Goal: Transaction & Acquisition: Book appointment/travel/reservation

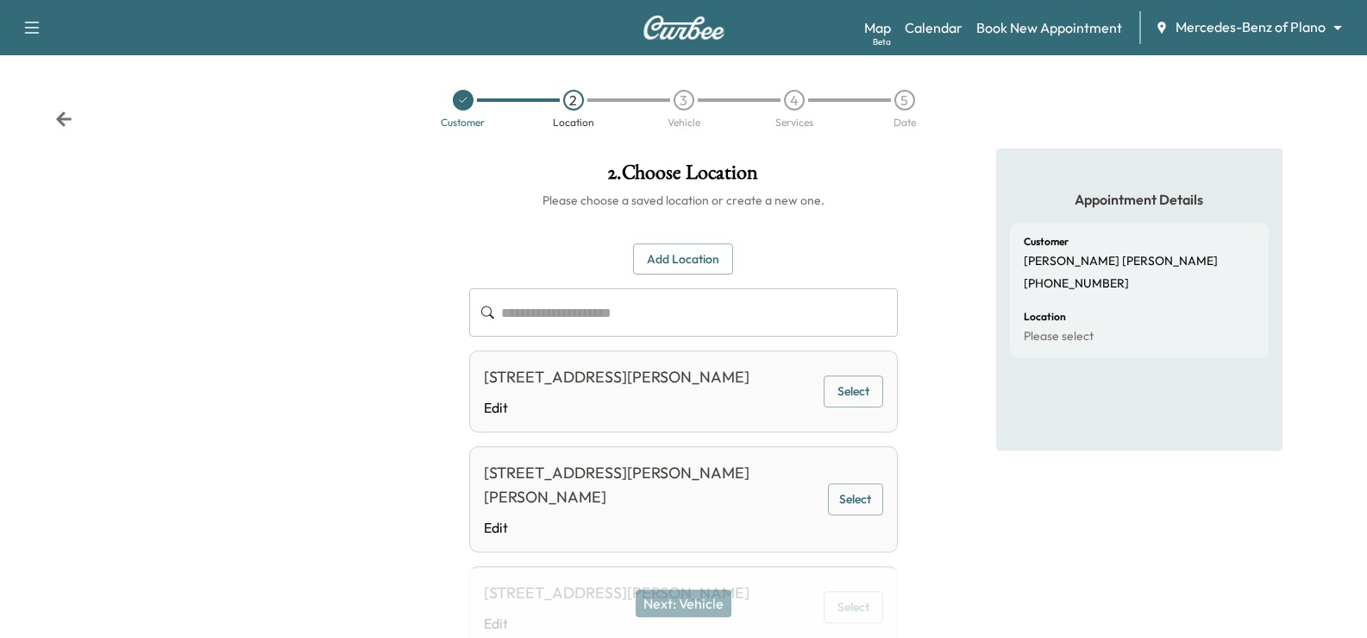
scroll to position [86, 0]
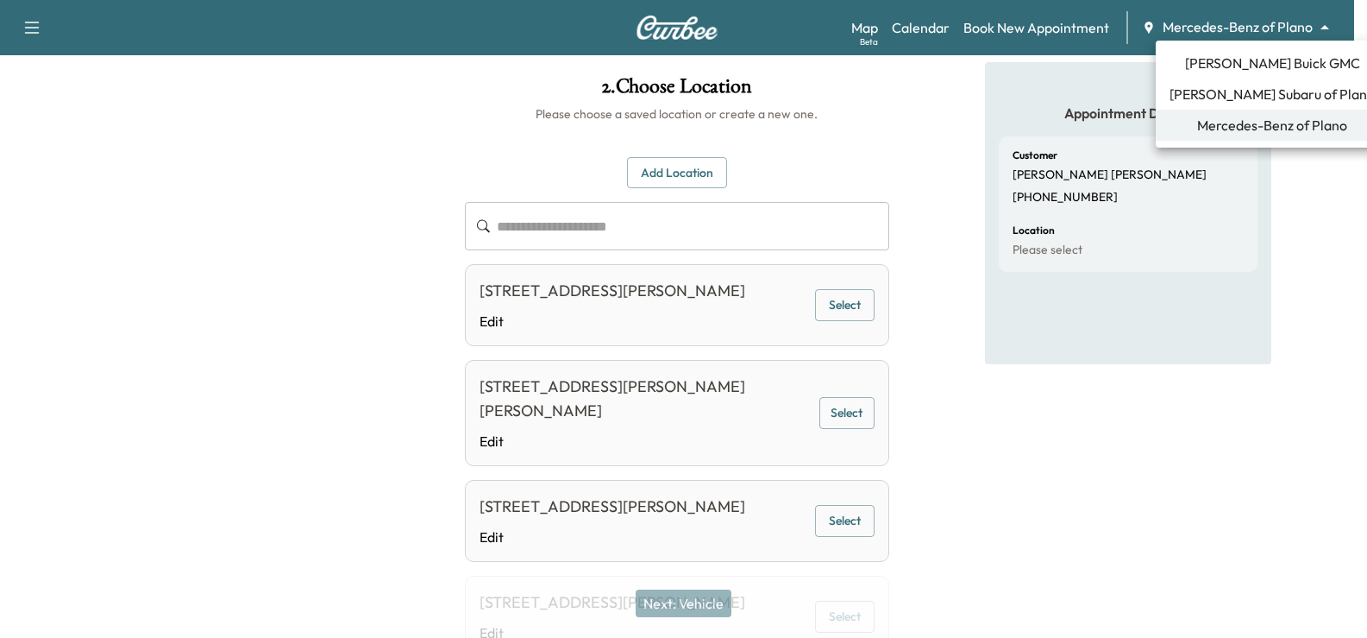
click at [1216, 18] on body "**********" at bounding box center [683, 233] width 1367 height 638
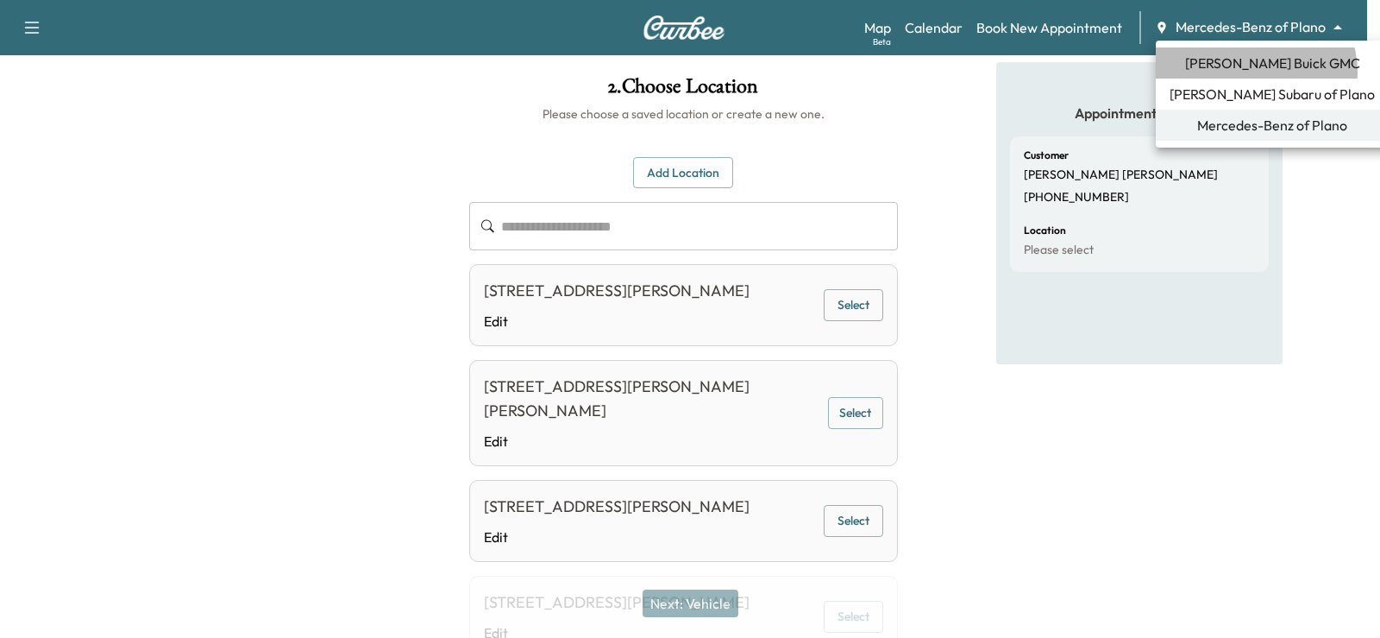
click at [1252, 72] on span "[PERSON_NAME] Buick GMC" at bounding box center [1272, 63] width 175 height 21
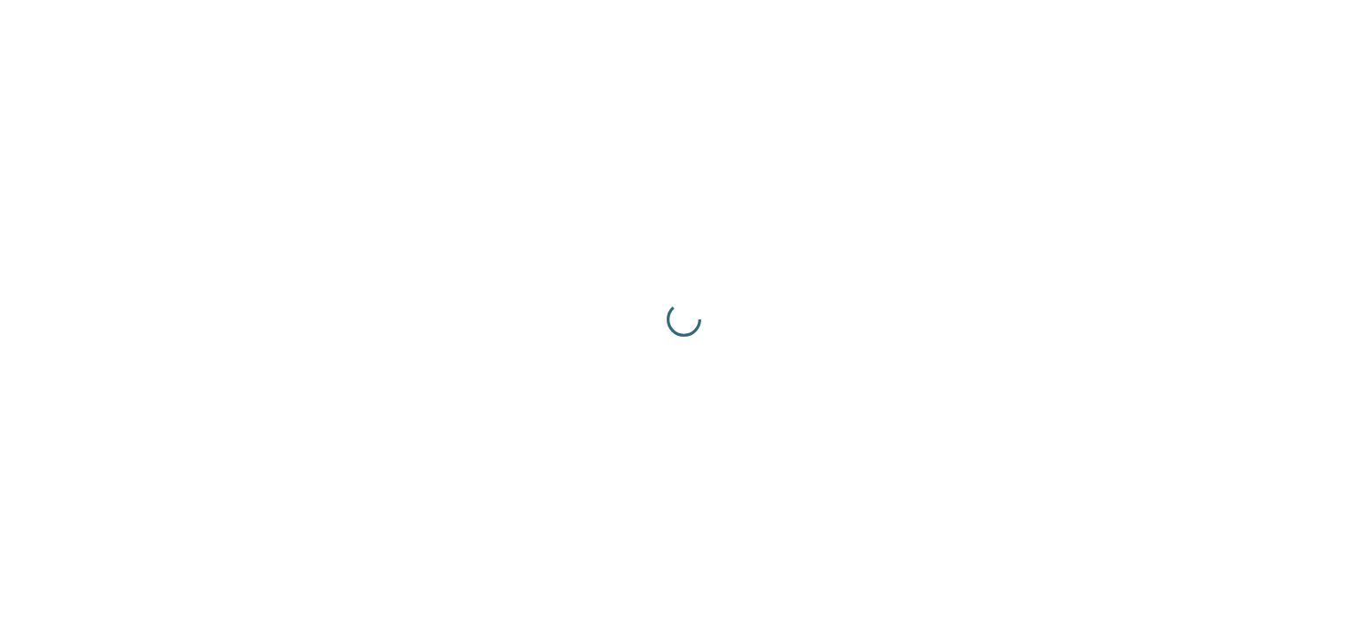
scroll to position [0, 0]
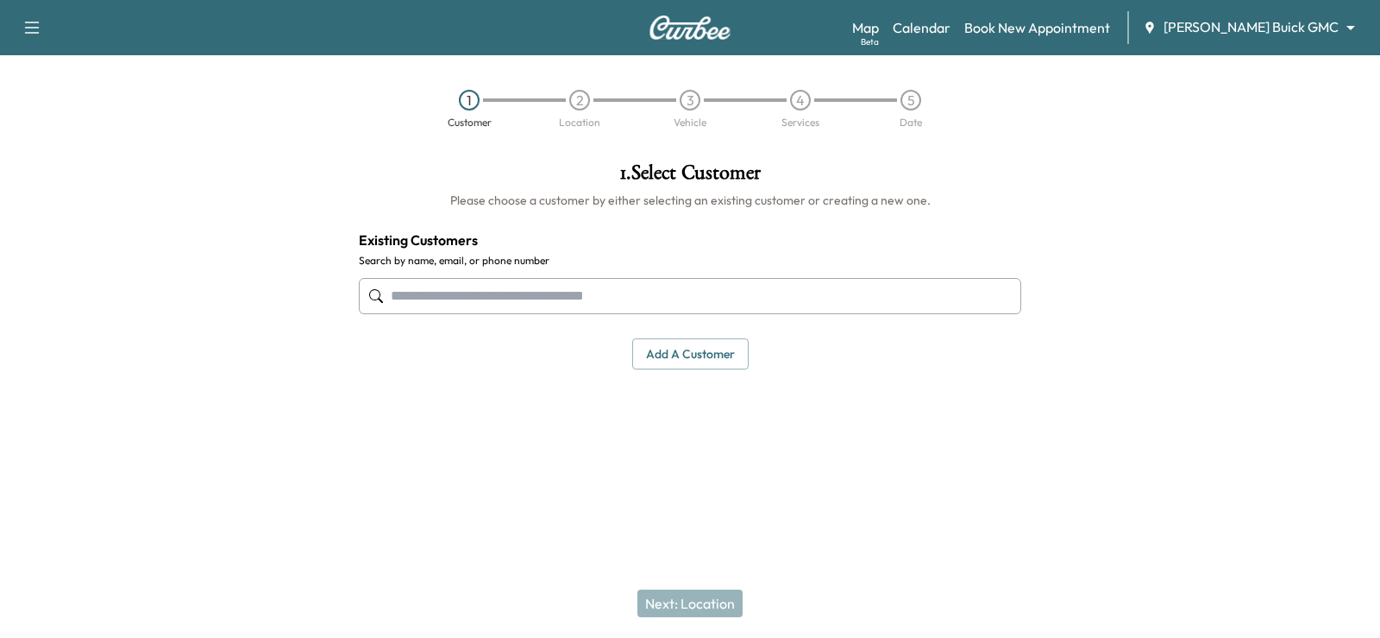
click at [581, 292] on input "text" at bounding box center [690, 296] width 663 height 36
paste input "**********"
drag, startPoint x: 450, startPoint y: 294, endPoint x: 476, endPoint y: 306, distance: 28.6
click at [450, 295] on input "**********" at bounding box center [690, 296] width 663 height 36
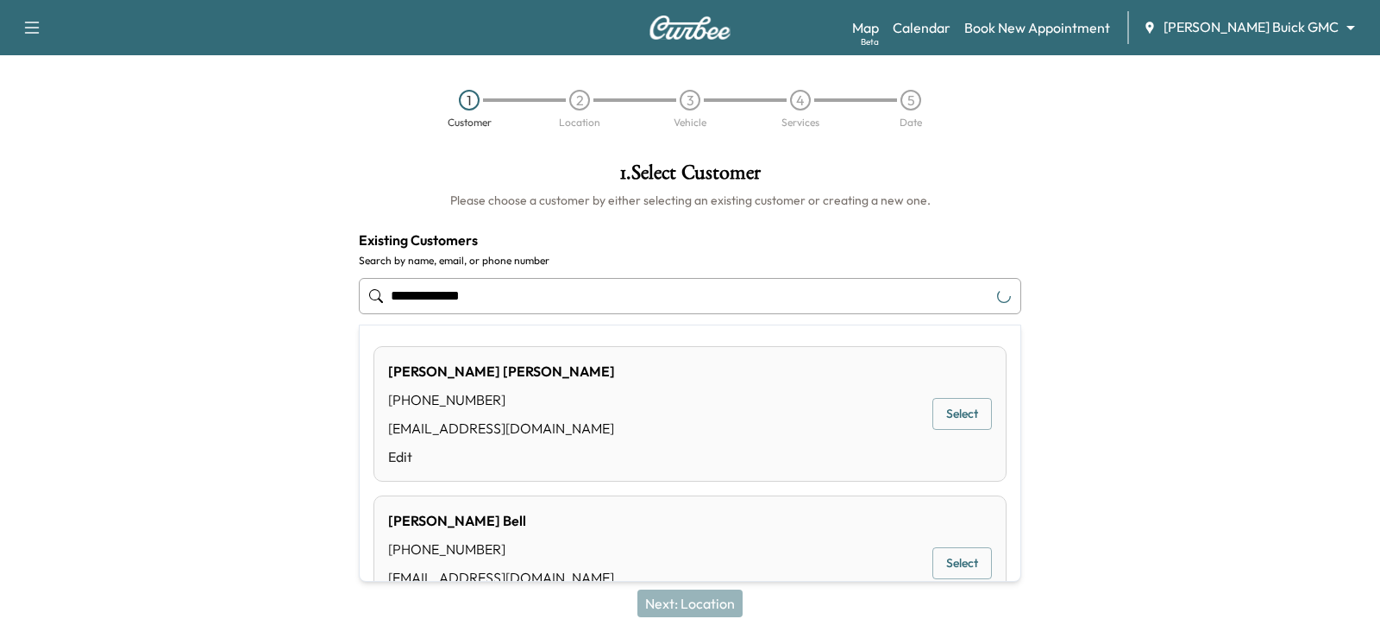
click at [421, 288] on input "**********" at bounding box center [690, 296] width 663 height 36
click at [942, 408] on button "Select" at bounding box center [963, 414] width 60 height 32
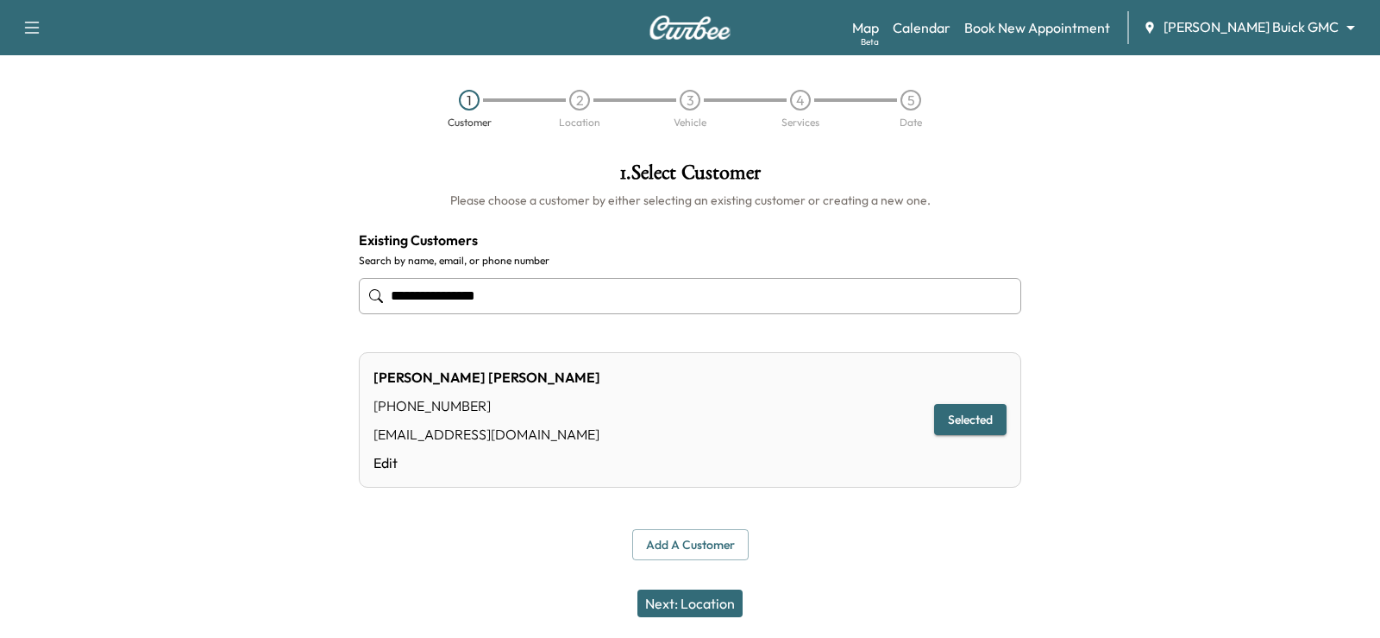
type input "**********"
click at [701, 598] on button "Next: Location" at bounding box center [690, 603] width 105 height 28
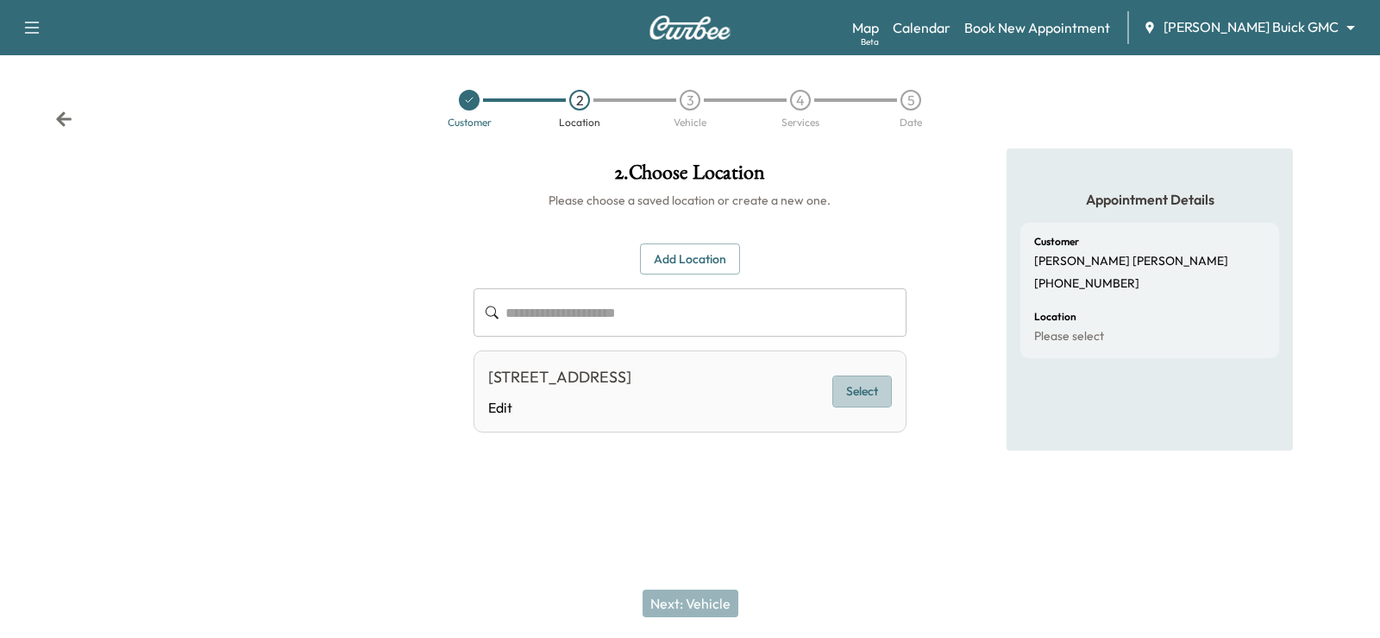
click at [872, 404] on button "Select" at bounding box center [863, 391] width 60 height 32
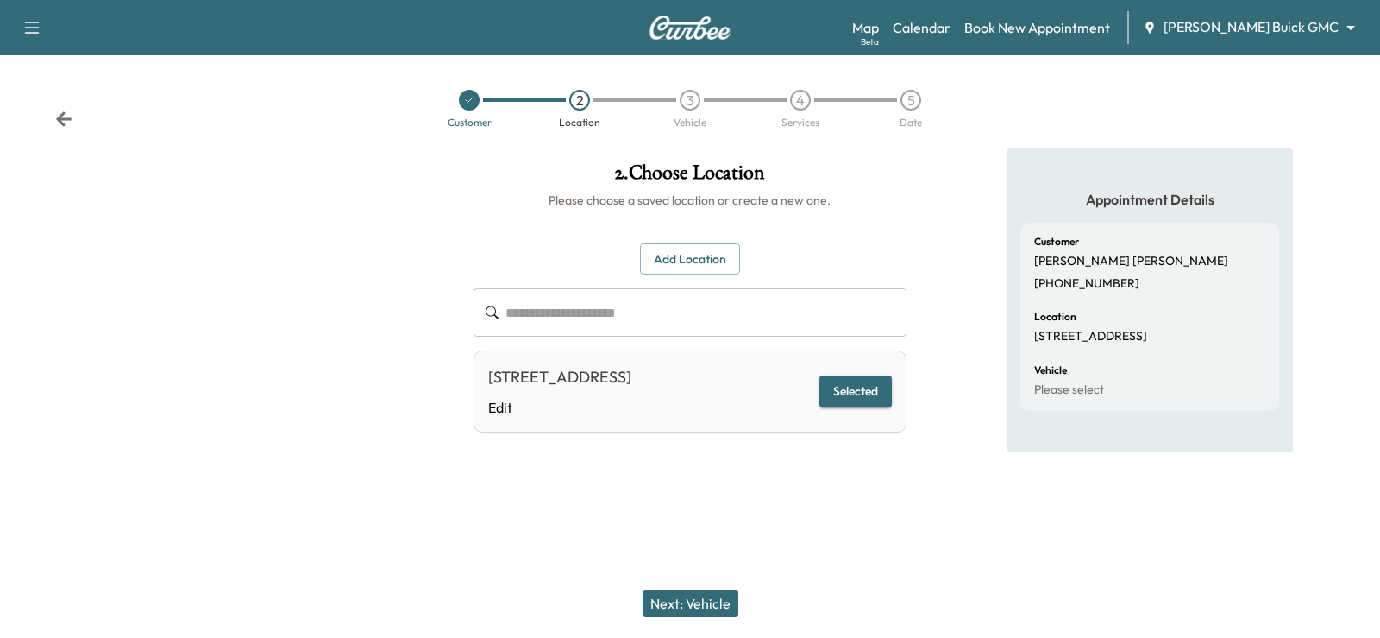
click at [688, 600] on button "Next: Vehicle" at bounding box center [691, 603] width 96 height 28
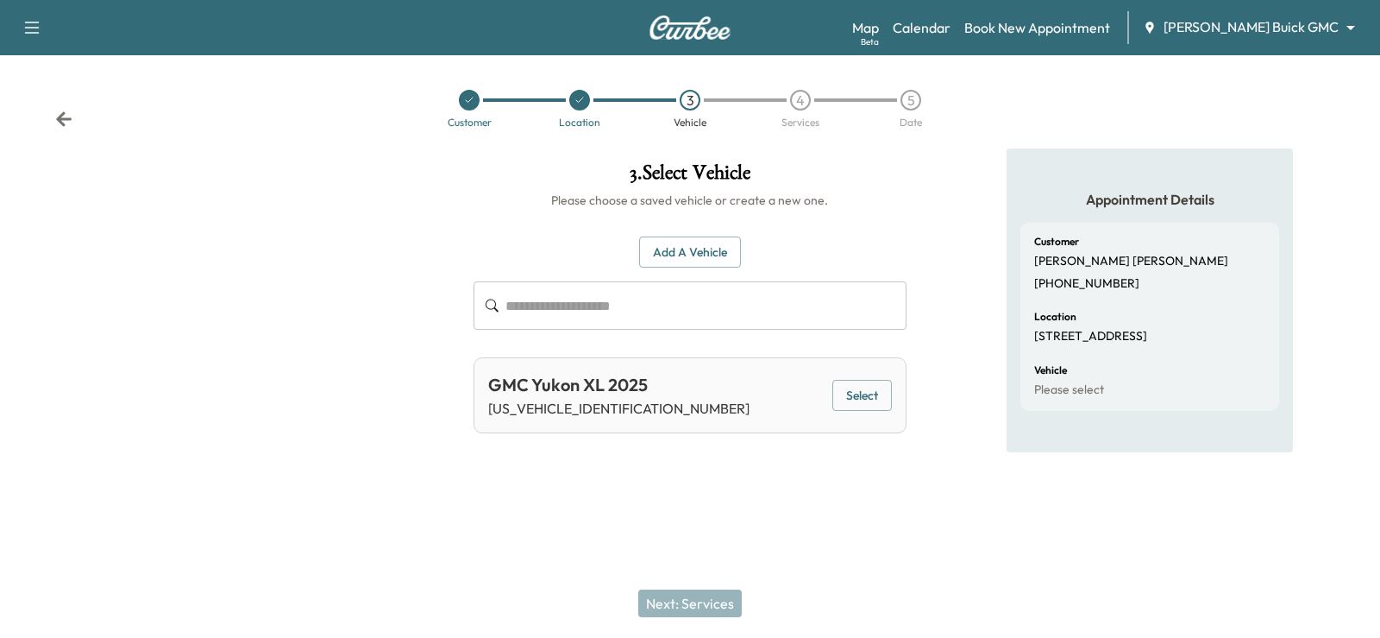
click at [864, 402] on button "Select" at bounding box center [863, 396] width 60 height 32
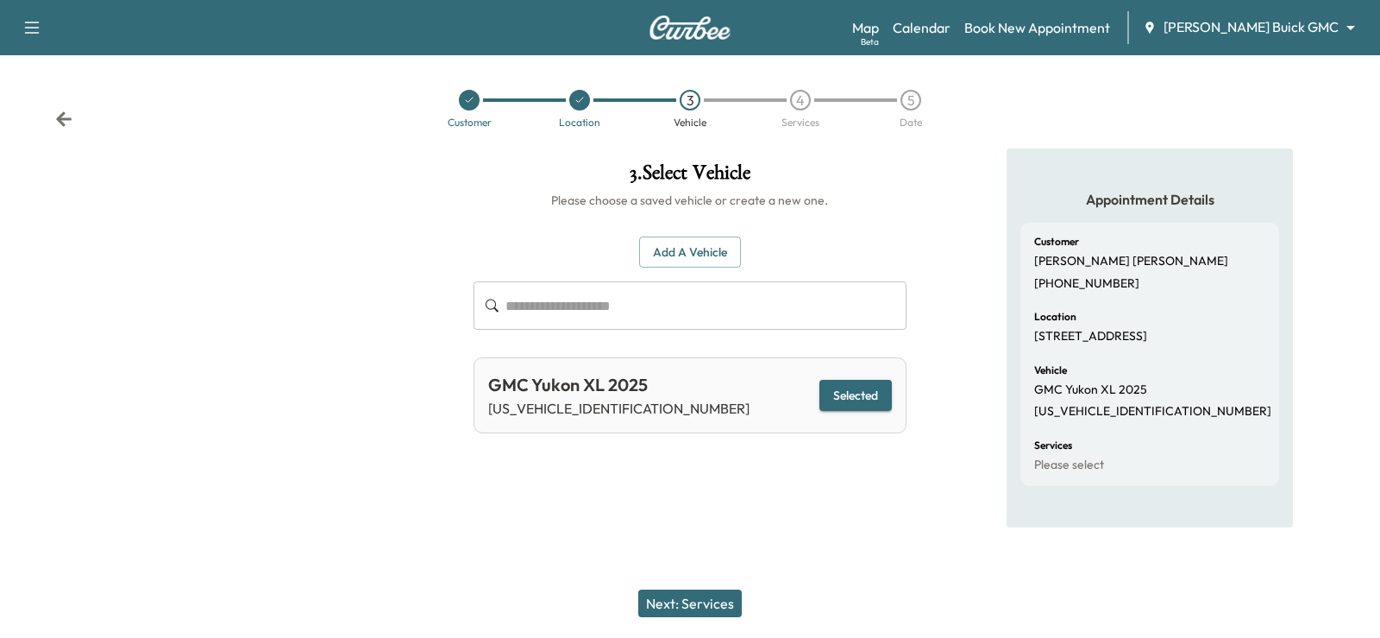
click at [697, 609] on button "Next: Services" at bounding box center [690, 603] width 104 height 28
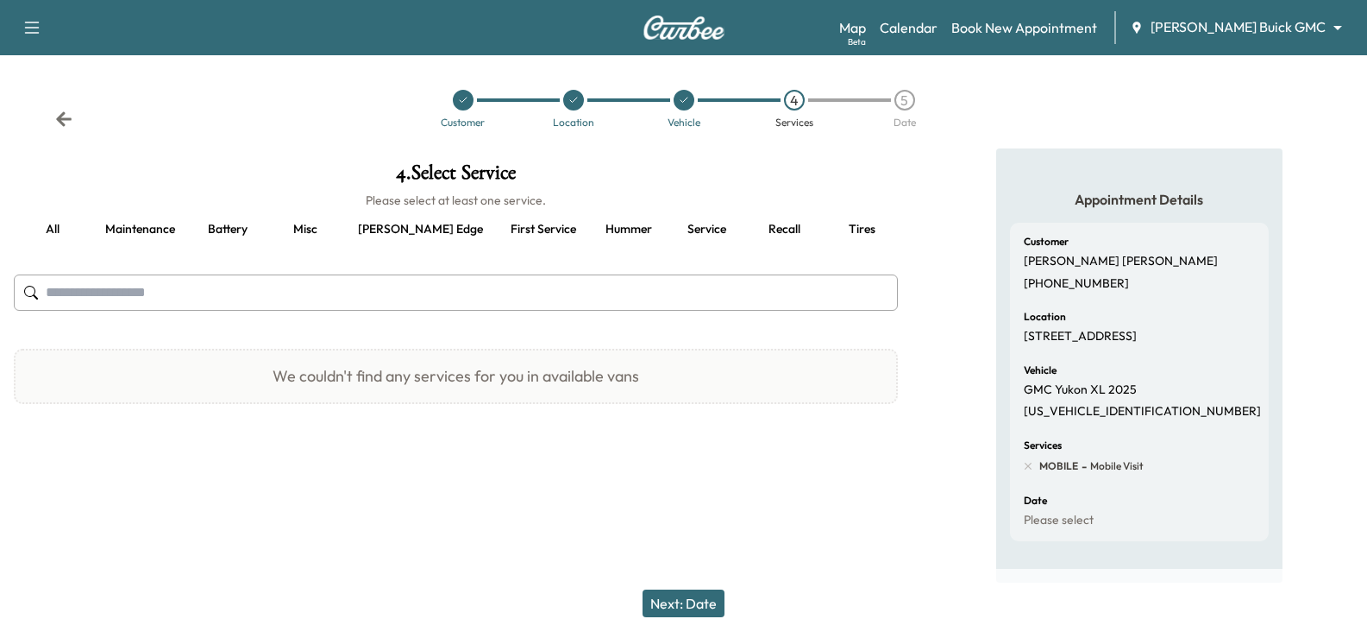
click at [395, 231] on button "[PERSON_NAME] edge" at bounding box center [420, 229] width 153 height 41
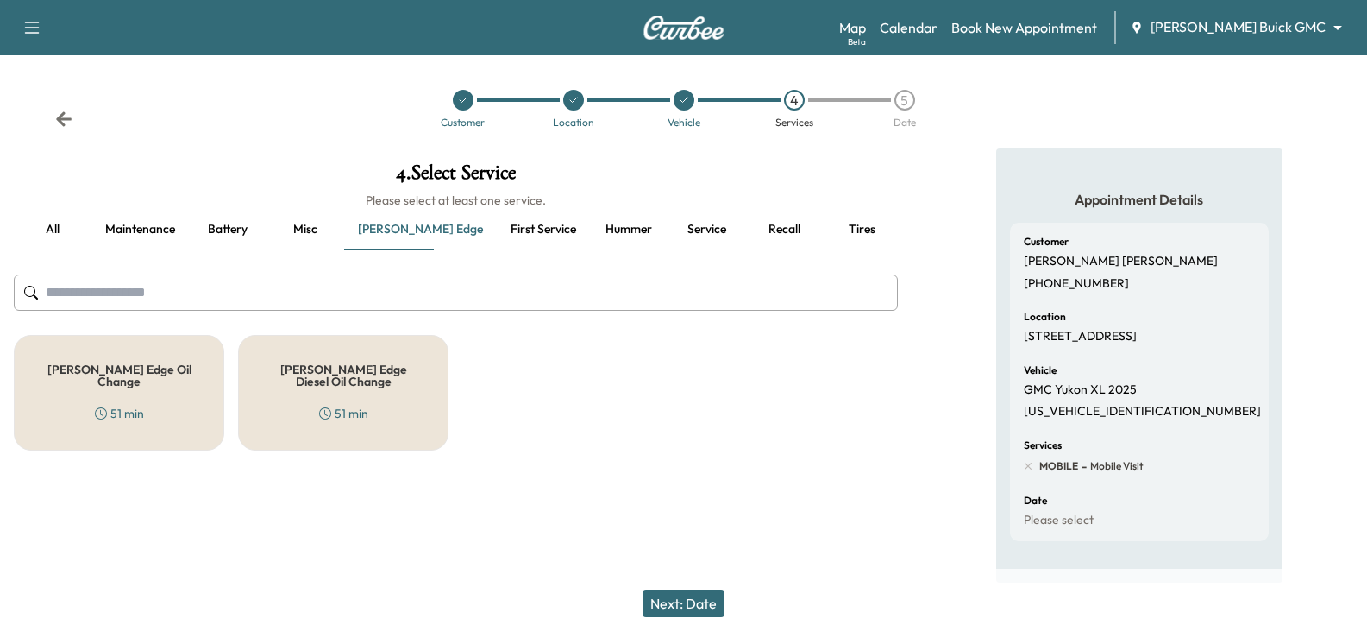
click at [145, 375] on h5 "[PERSON_NAME] Edge Oil Change" at bounding box center [119, 375] width 154 height 24
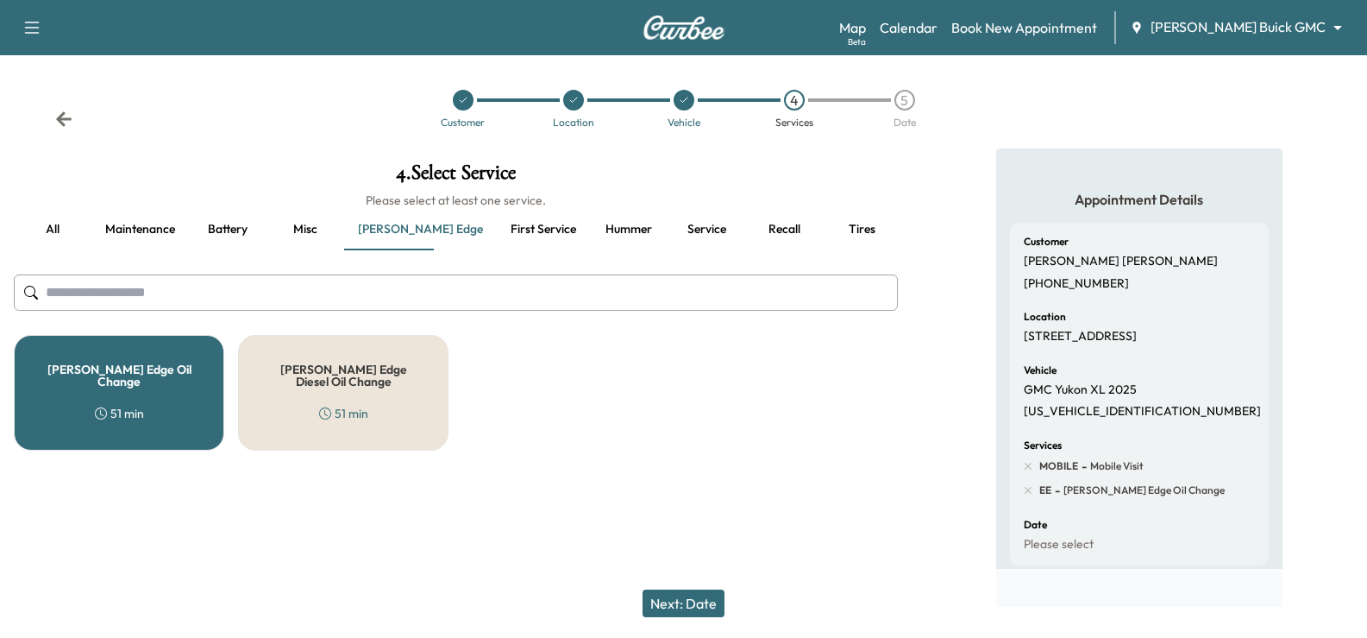
click at [163, 219] on button "Maintenance" at bounding box center [139, 229] width 97 height 41
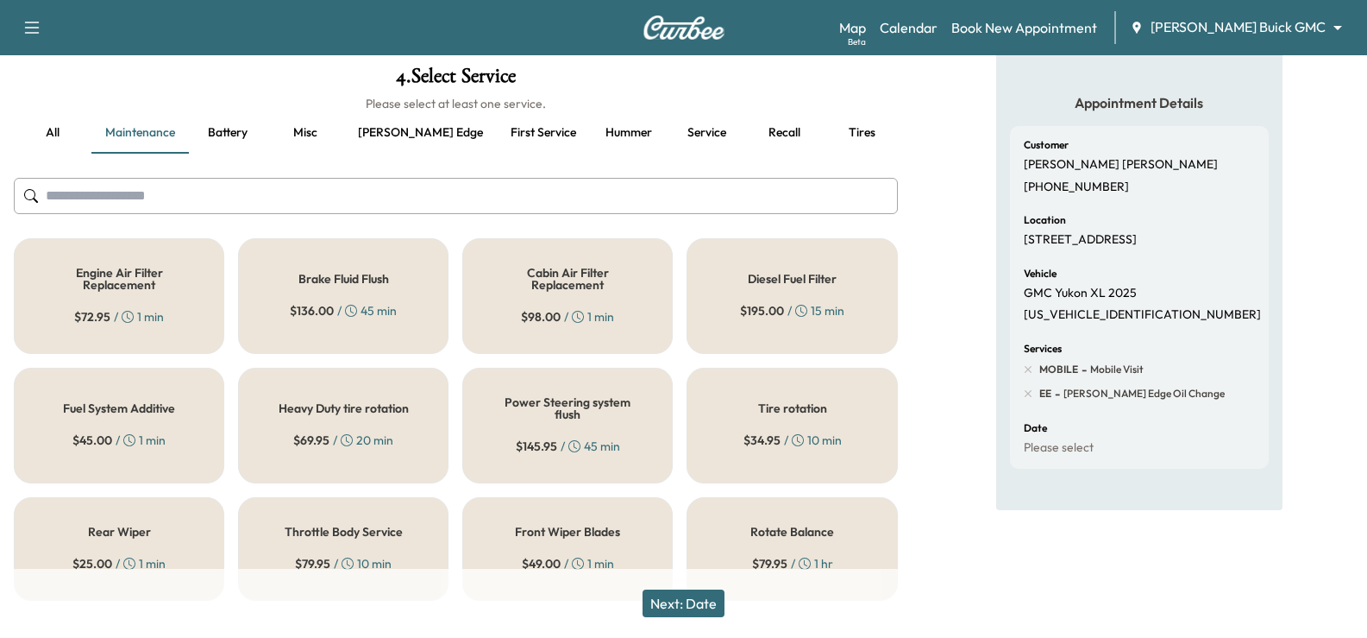
scroll to position [116, 0]
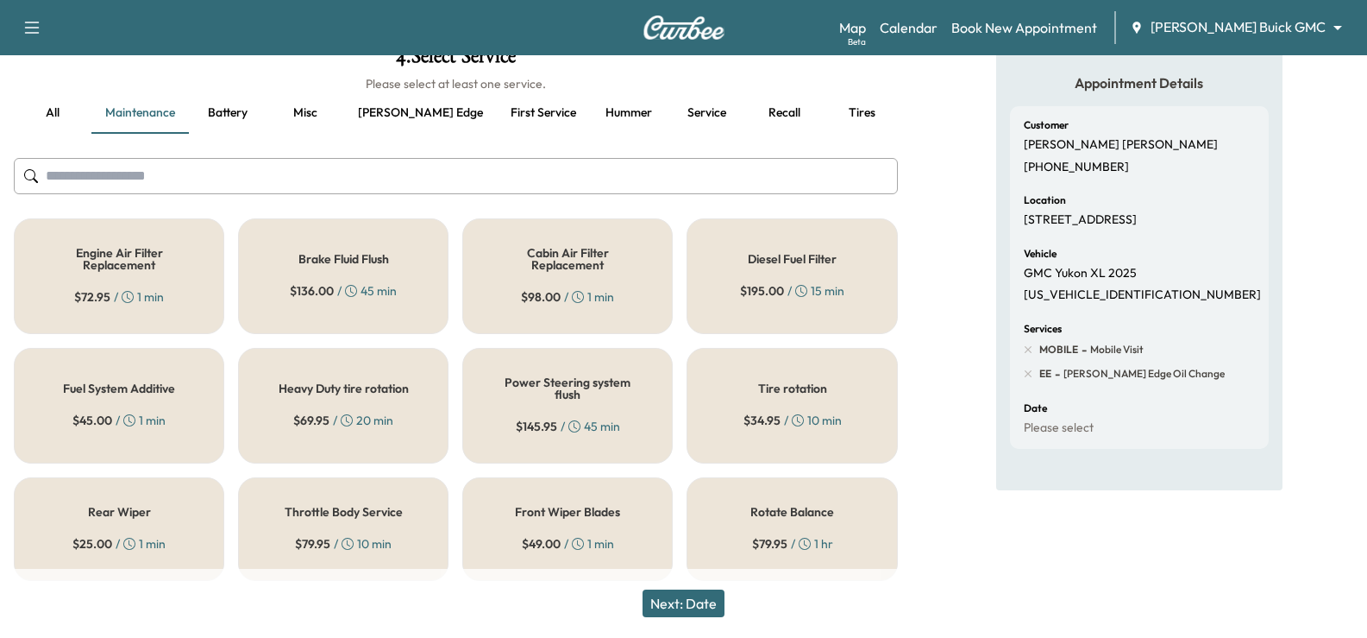
click at [751, 385] on div "Tire rotation $ 34.95 / 10 min" at bounding box center [792, 406] width 211 height 116
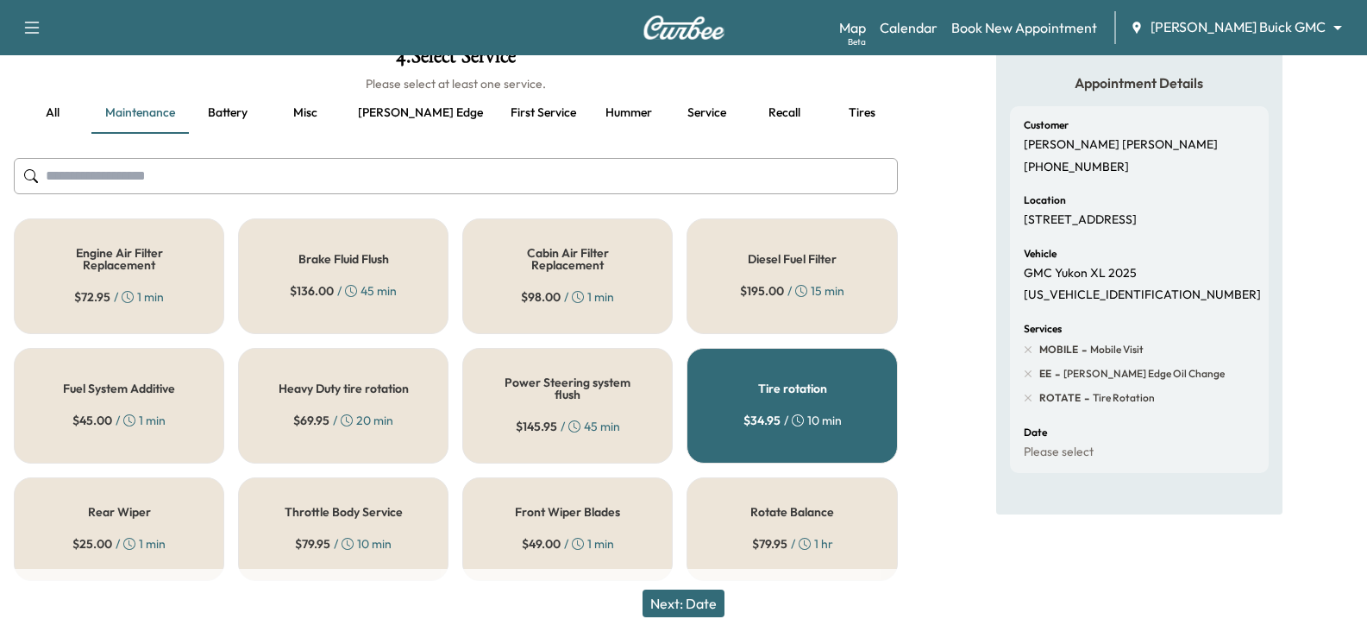
click at [716, 594] on button "Next: Date" at bounding box center [684, 603] width 82 height 28
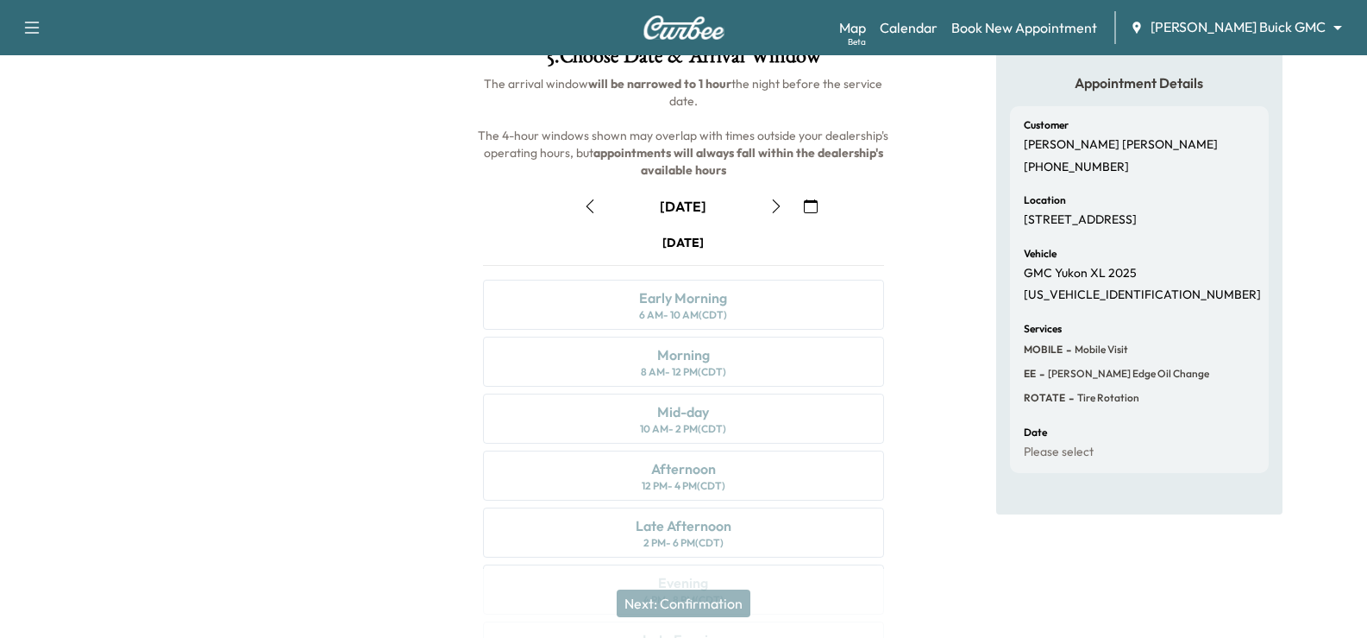
click at [778, 207] on icon "button" at bounding box center [777, 206] width 14 height 14
click at [777, 207] on icon "button" at bounding box center [777, 206] width 14 height 14
click at [783, 209] on icon "button" at bounding box center [777, 206] width 14 height 14
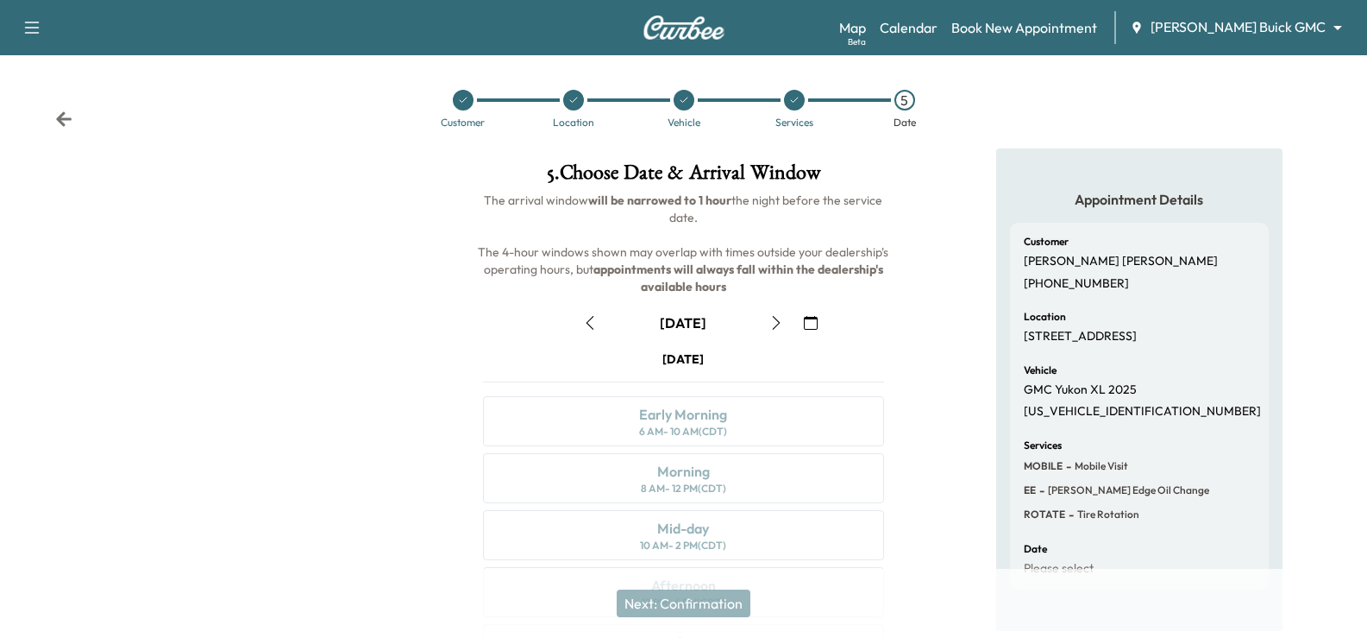
scroll to position [86, 0]
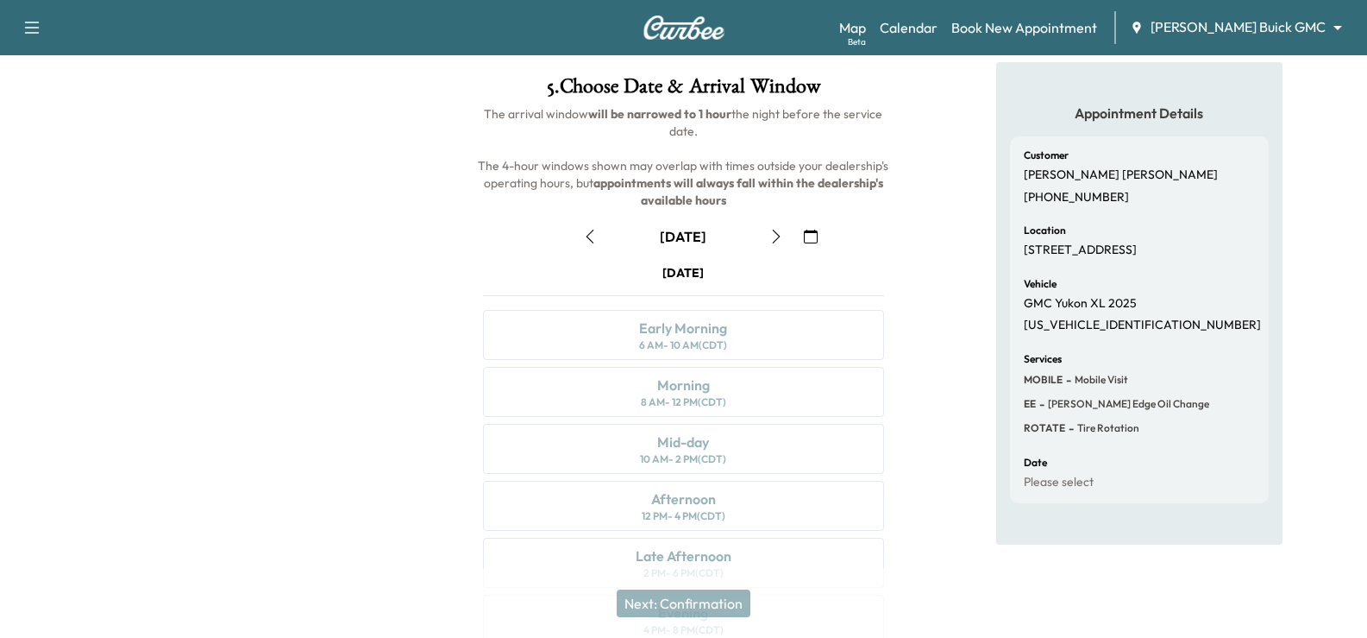
click at [770, 238] on icon "button" at bounding box center [777, 236] width 14 height 14
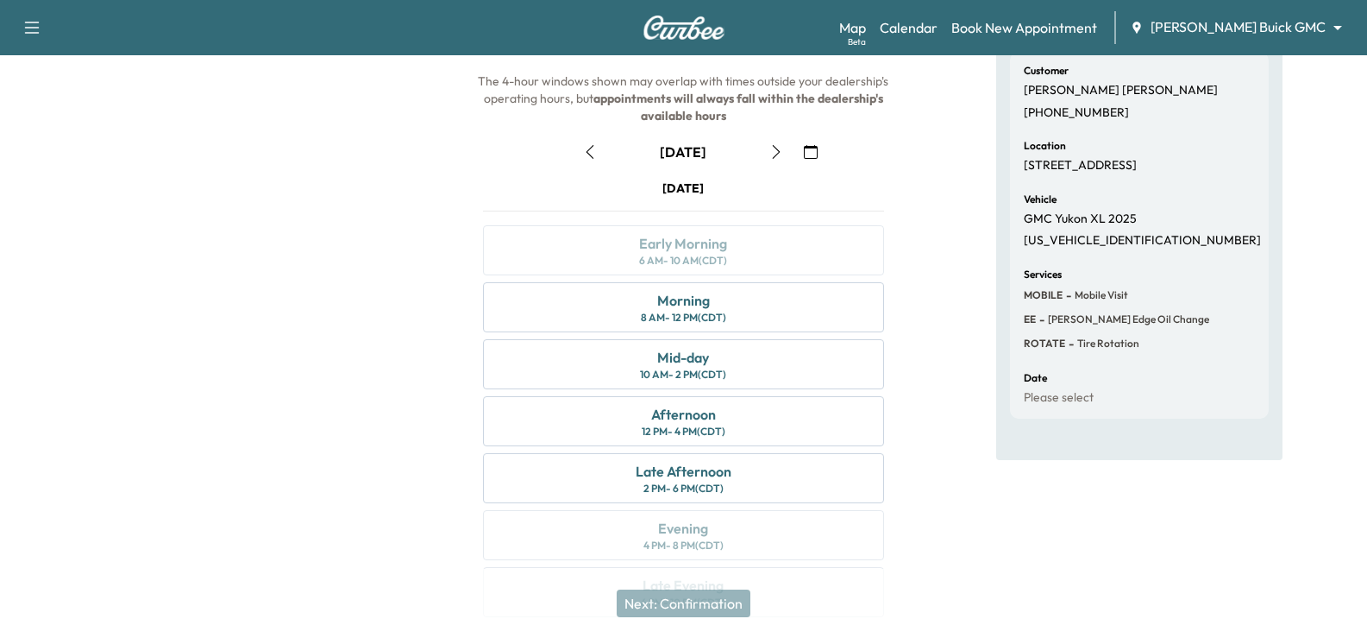
scroll to position [173, 0]
click at [776, 312] on div "Morning 8 AM - 12 PM (CDT)" at bounding box center [683, 305] width 400 height 50
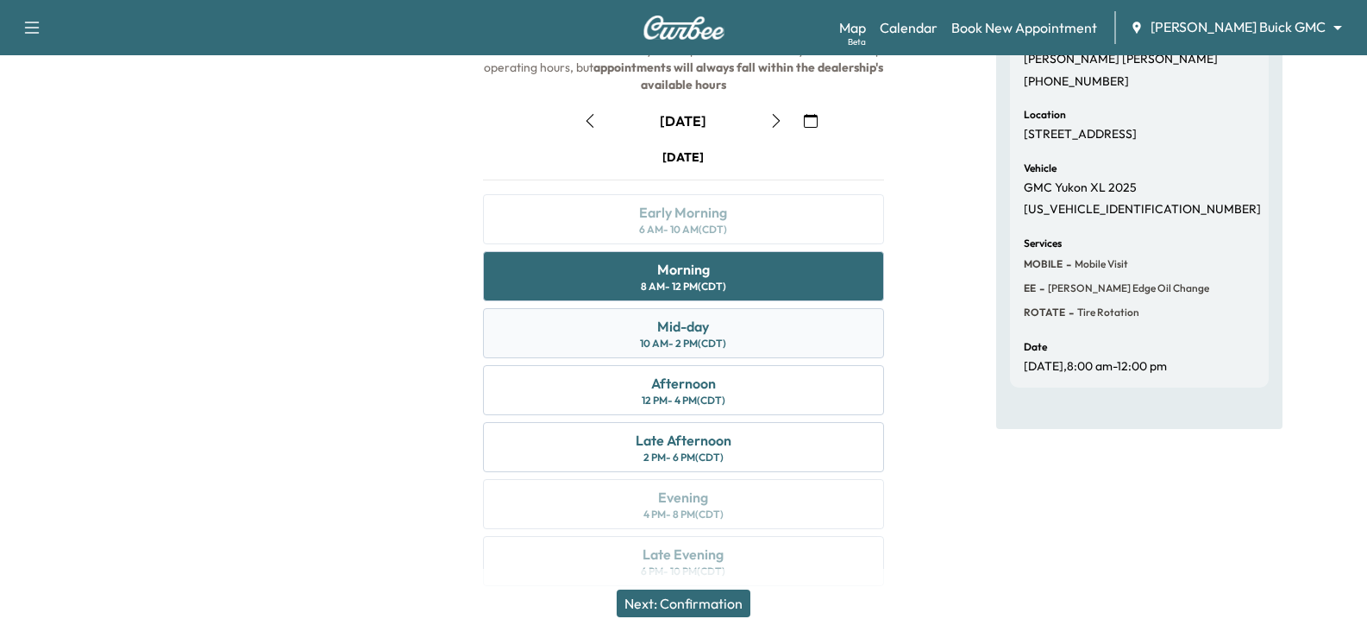
scroll to position [226, 0]
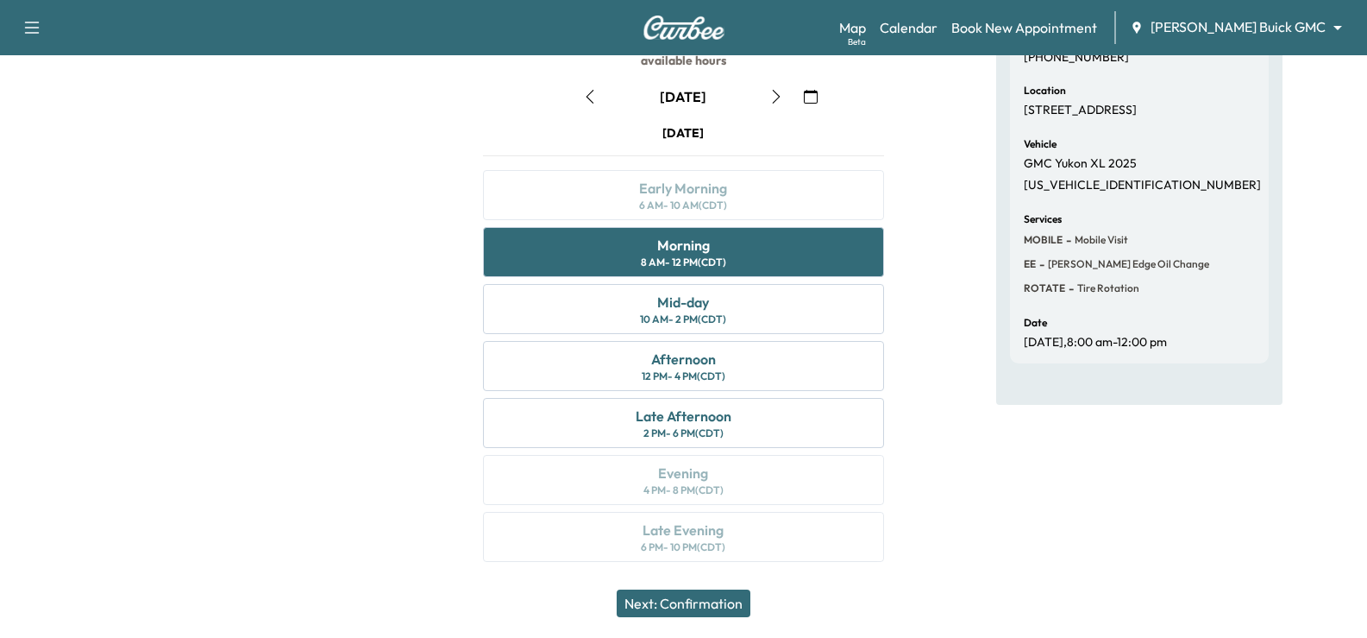
click at [707, 613] on button "Next: Confirmation" at bounding box center [684, 603] width 134 height 28
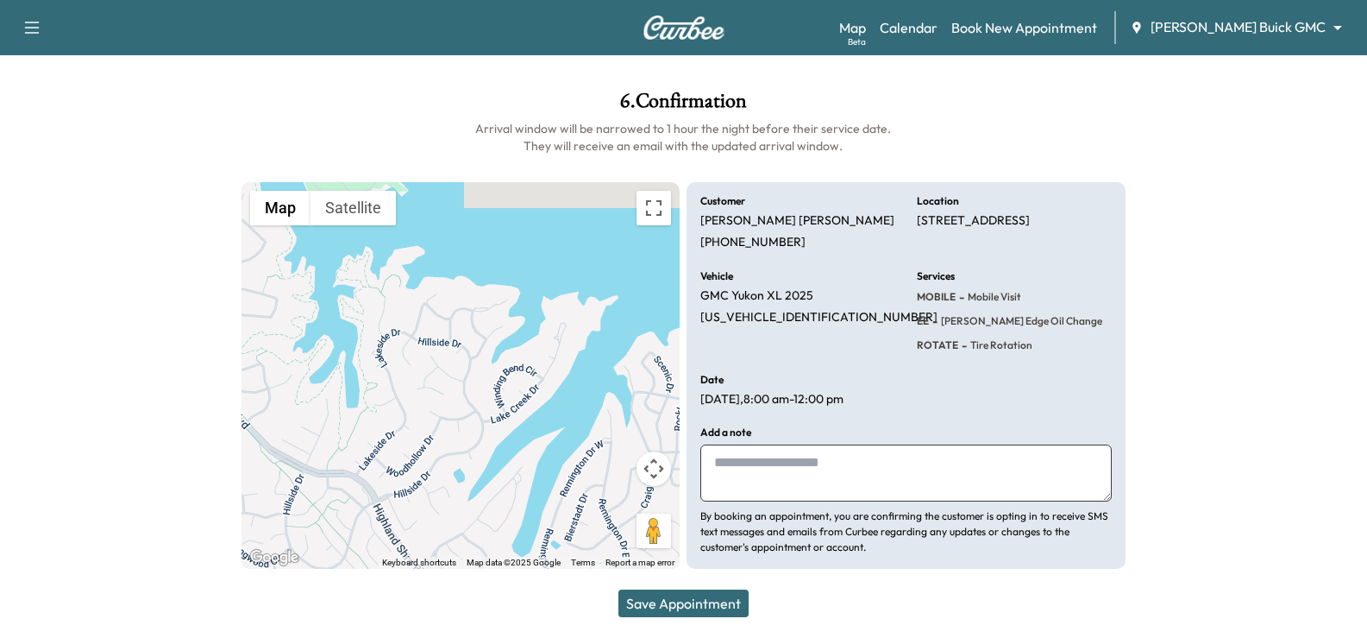
click at [677, 607] on button "Save Appointment" at bounding box center [684, 603] width 130 height 28
